Goal: Navigation & Orientation: Find specific page/section

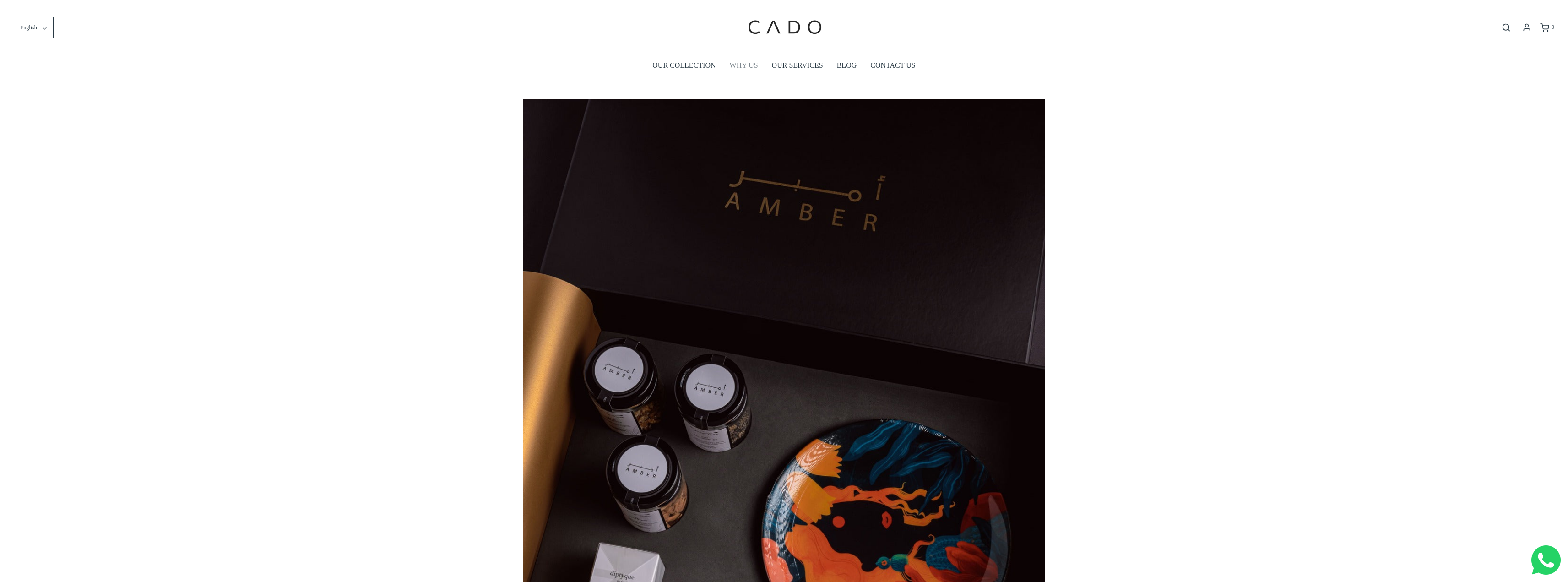
click at [742, 66] on link "WHY US" at bounding box center [743, 66] width 28 height 21
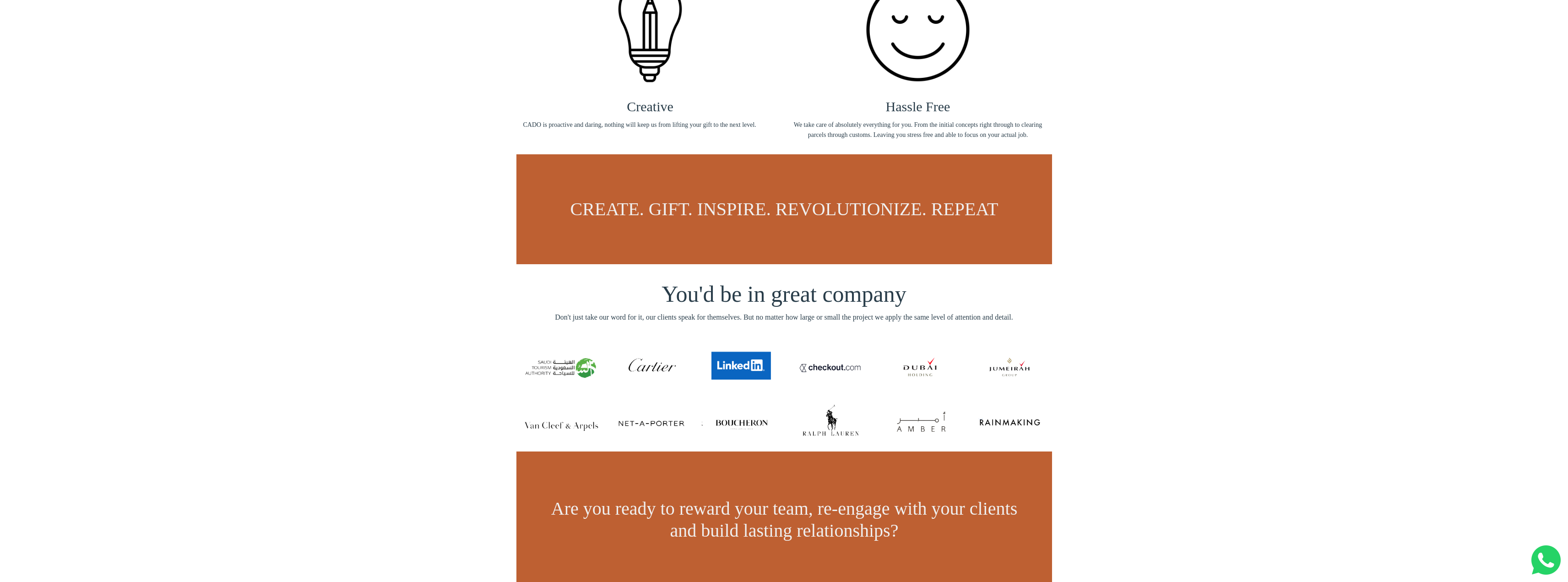
scroll to position [504, 0]
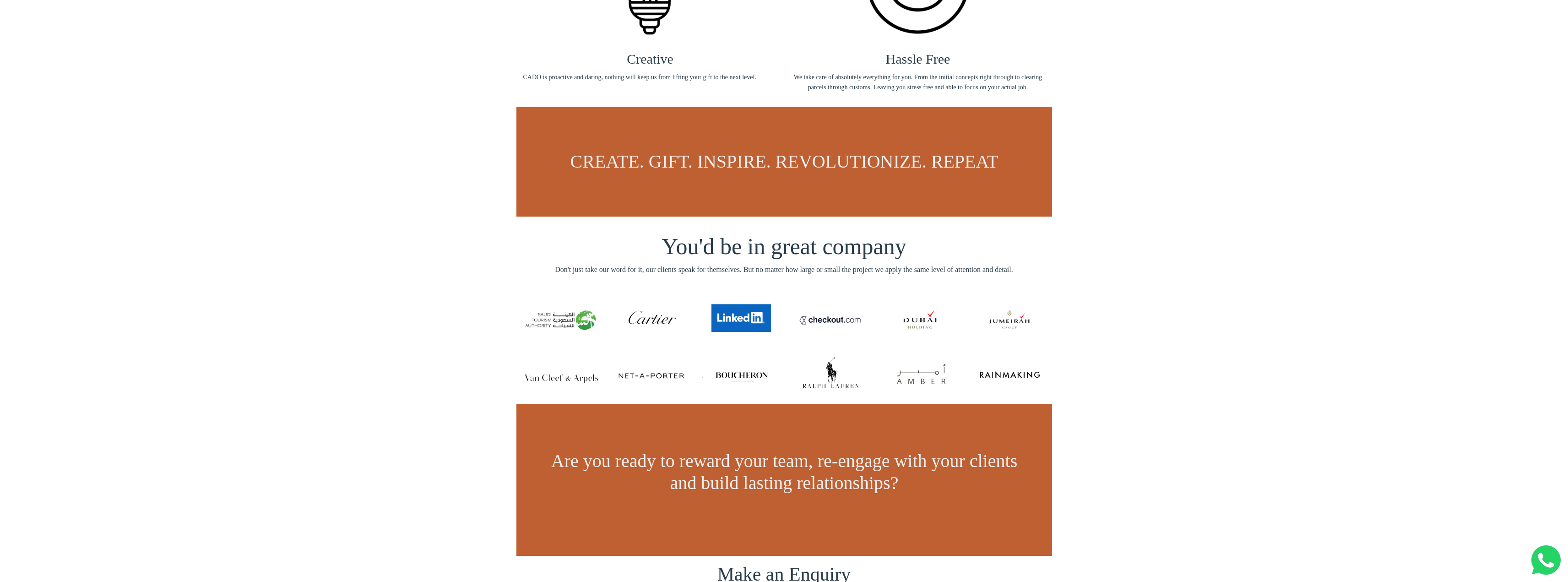
click at [645, 318] on img at bounding box center [650, 318] width 75 height 43
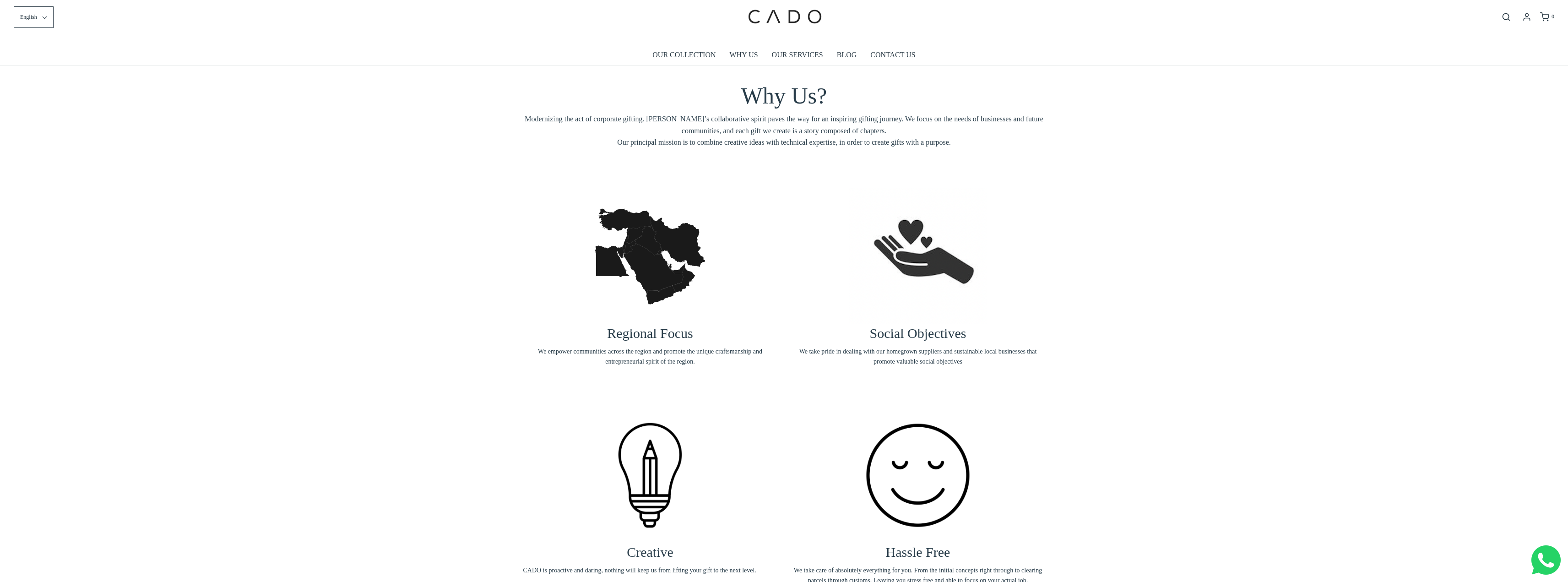
scroll to position [0, 0]
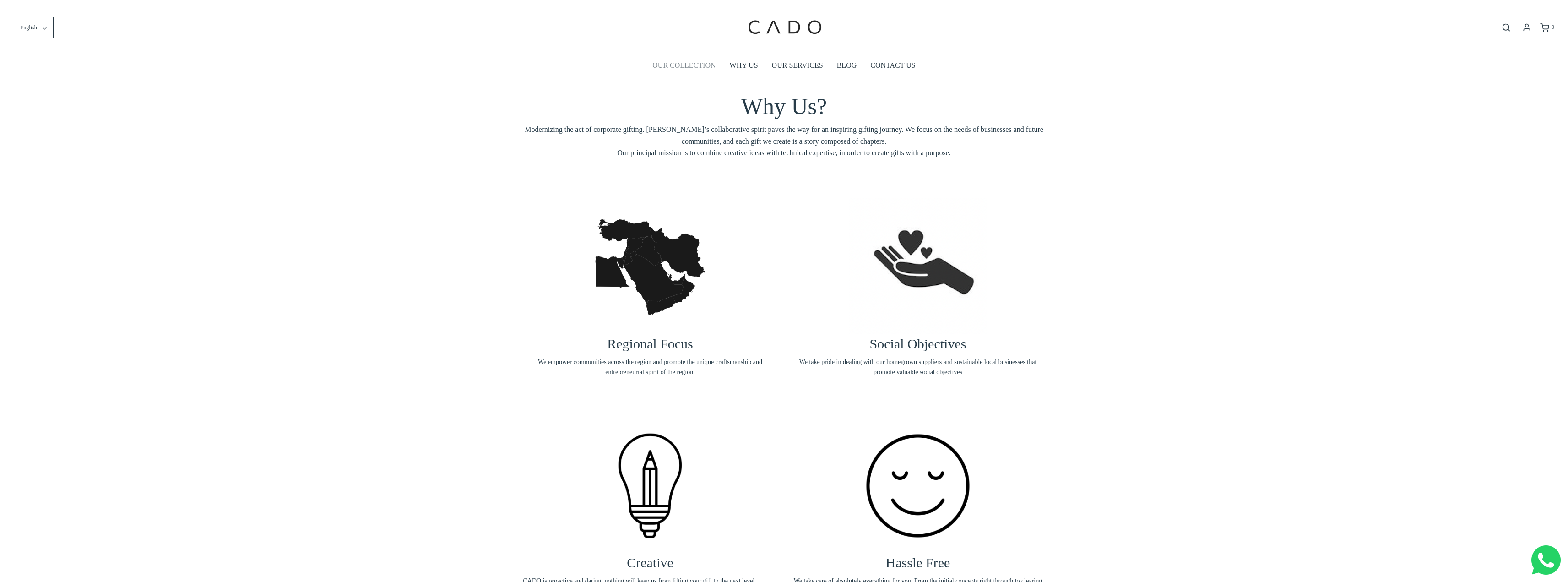
click at [681, 66] on link "OUR COLLECTION" at bounding box center [684, 66] width 63 height 21
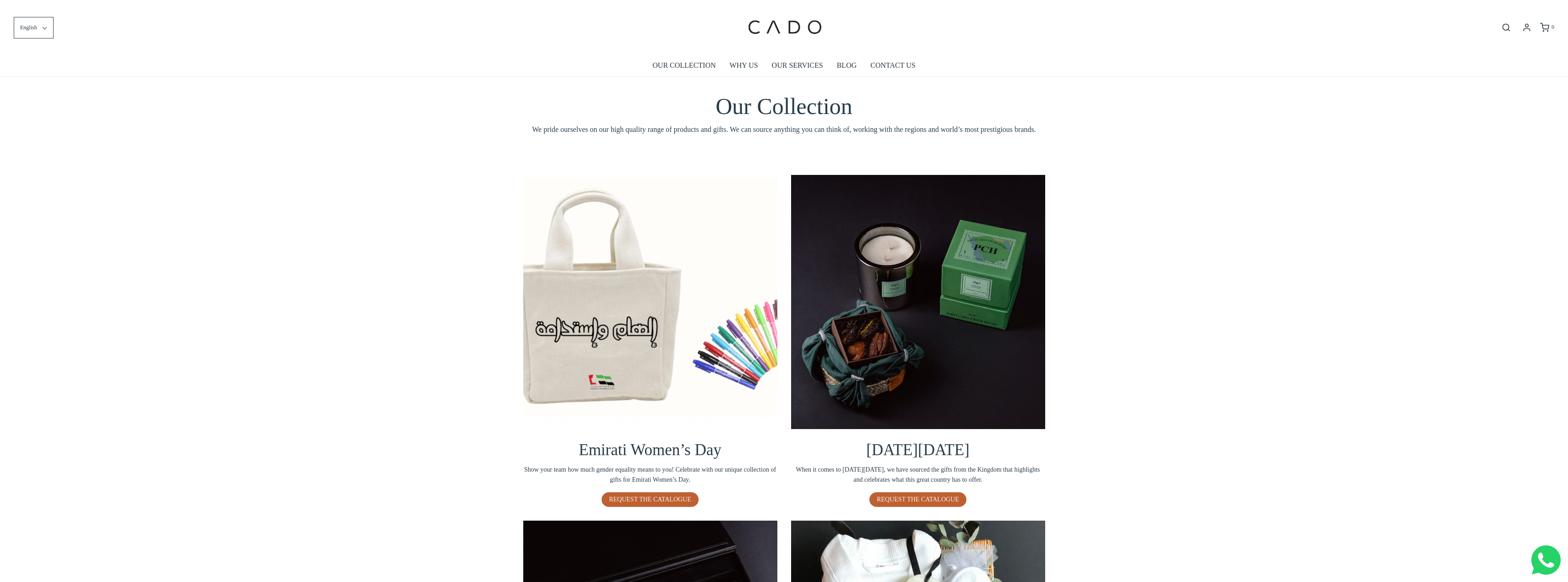
click at [929, 348] on img at bounding box center [918, 301] width 254 height 254
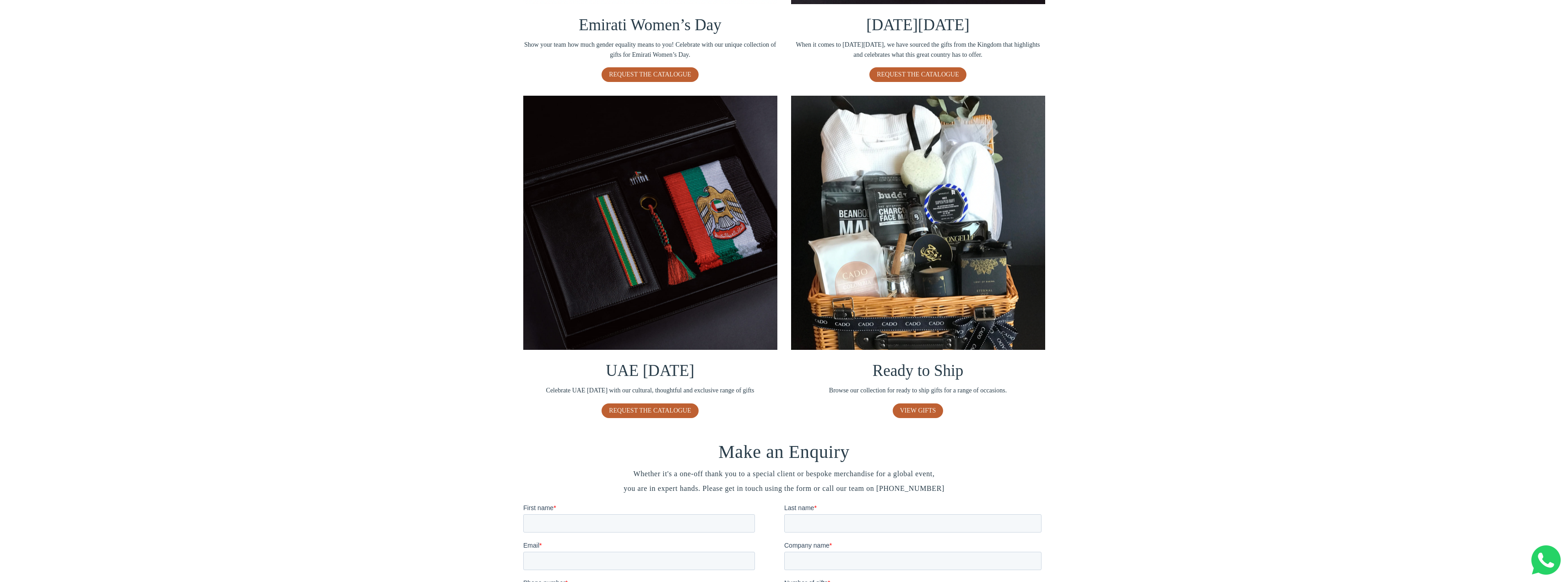
scroll to position [504, 0]
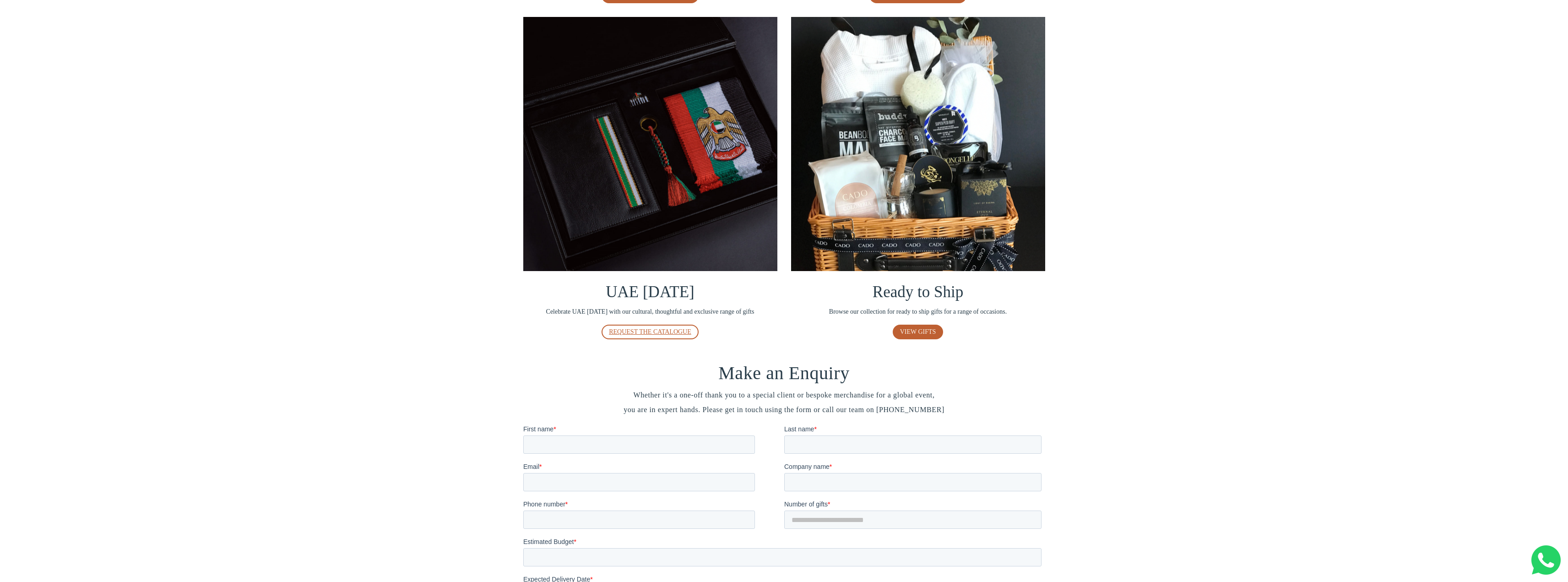
click at [663, 333] on span "REQUEST THE CATALOGUE" at bounding box center [649, 331] width 82 height 7
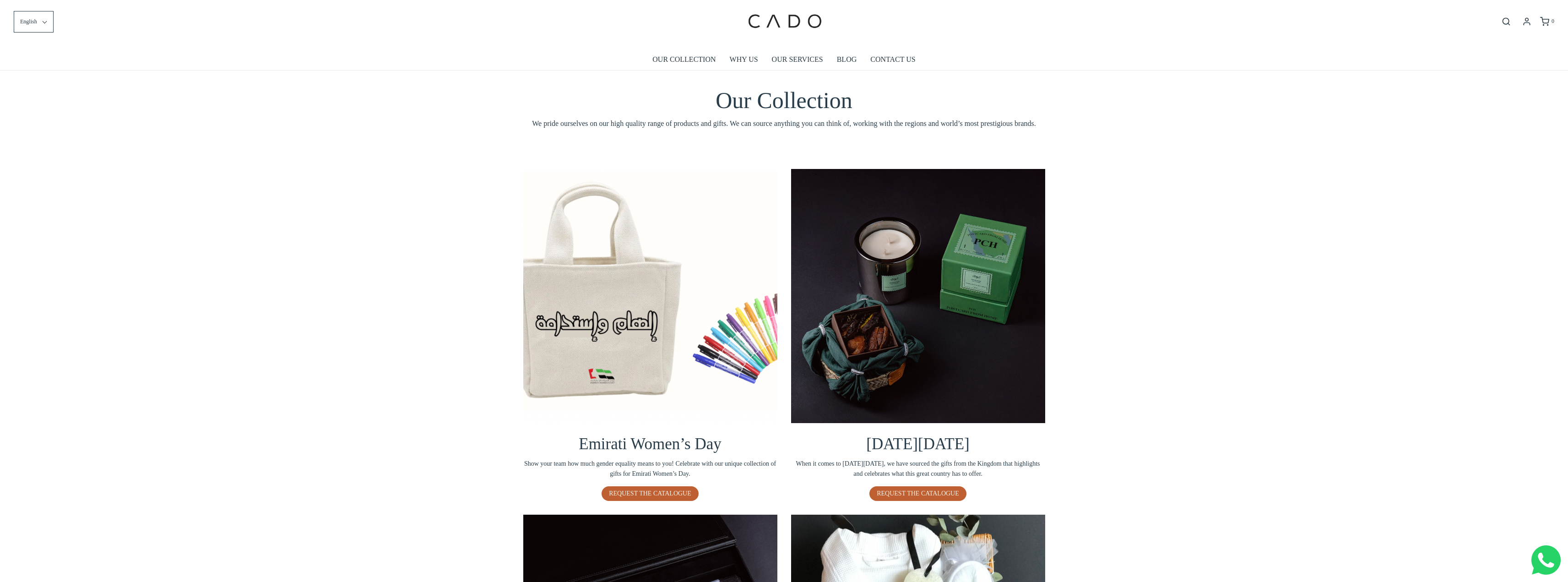
scroll to position [0, 0]
